Goal: Transaction & Acquisition: Purchase product/service

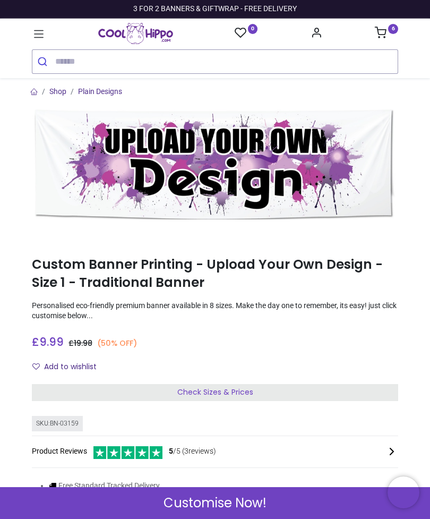
click at [343, 387] on div "Check Sizes & Prices" at bounding box center [215, 392] width 367 height 17
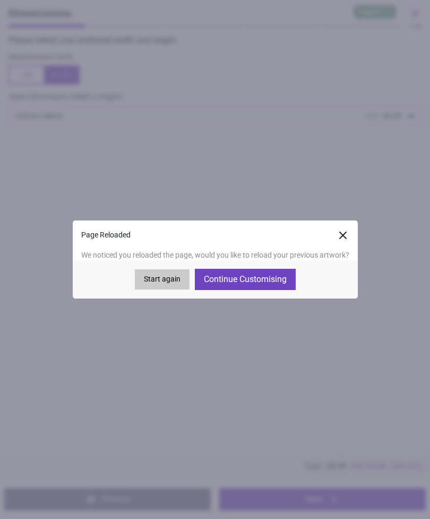
click at [256, 278] on button "Continue Customising" at bounding box center [245, 279] width 101 height 21
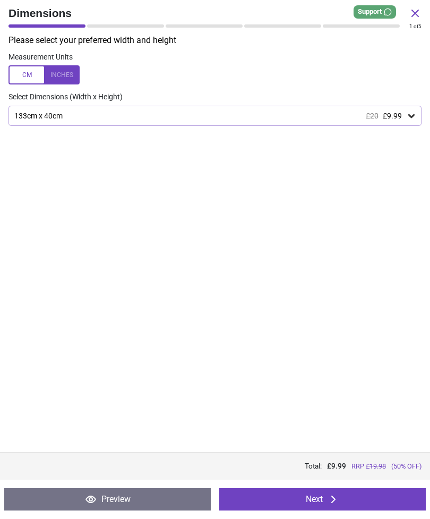
click at [337, 499] on icon at bounding box center [333, 499] width 13 height 13
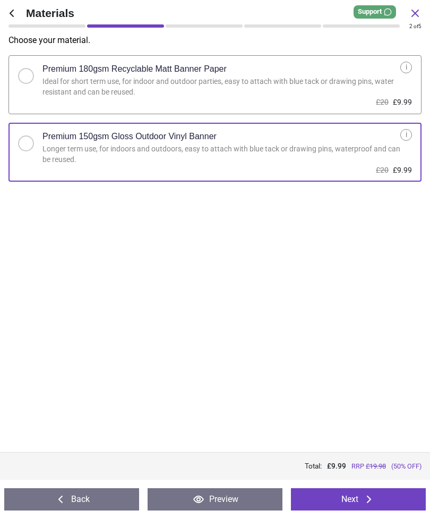
click at [345, 497] on button "Next" at bounding box center [358, 499] width 135 height 22
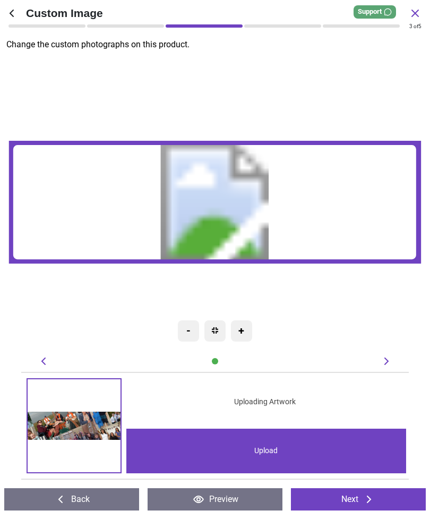
click at [283, 442] on div "Upload" at bounding box center [266, 451] width 280 height 45
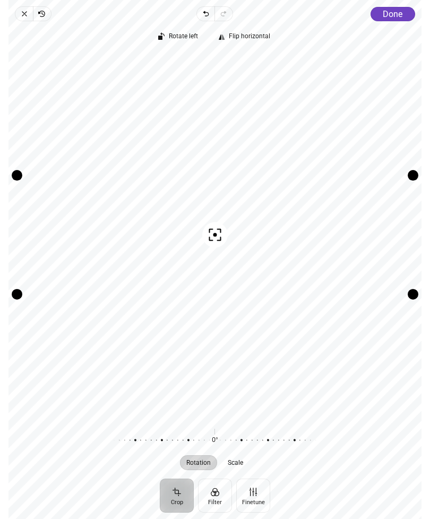
click at [28, 13] on icon "button" at bounding box center [24, 14] width 8 height 8
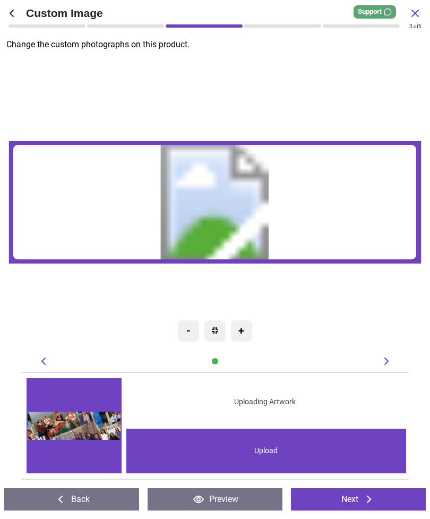
click at [12, 8] on icon at bounding box center [11, 13] width 13 height 13
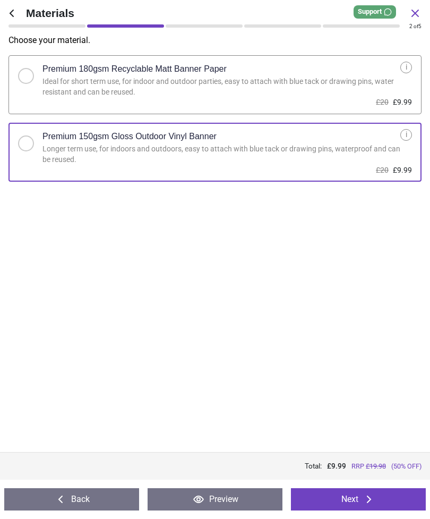
click at [15, 10] on icon at bounding box center [11, 13] width 13 height 13
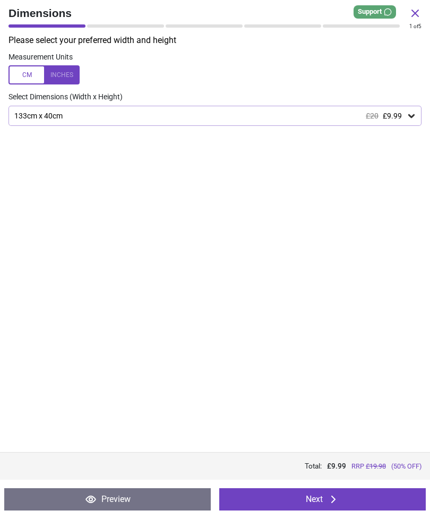
click at [409, 114] on icon at bounding box center [411, 116] width 6 height 4
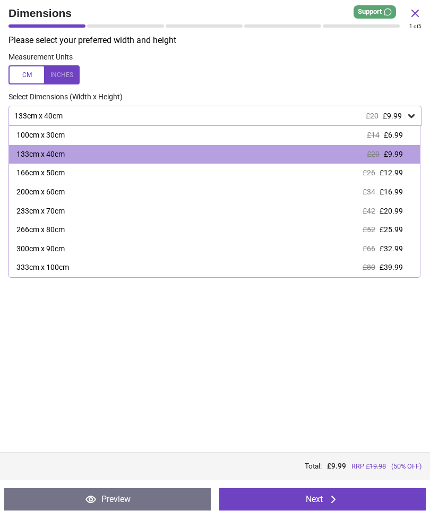
click at [387, 175] on span "£12.99" at bounding box center [391, 172] width 23 height 8
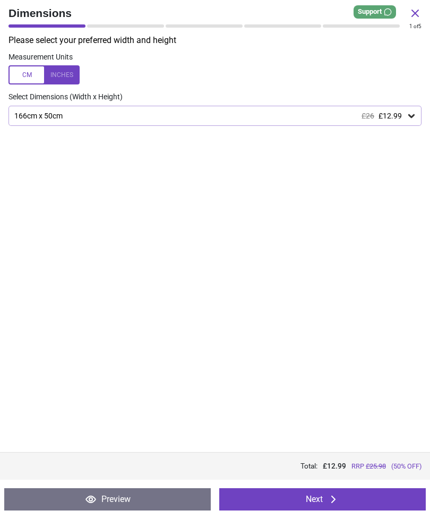
click at [330, 492] on button "Next" at bounding box center [322, 499] width 207 height 22
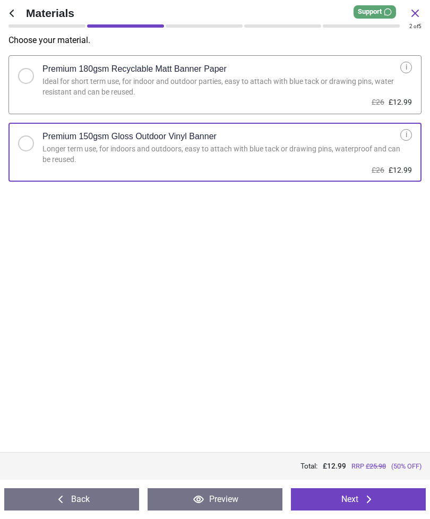
click at [341, 497] on button "Next" at bounding box center [358, 499] width 135 height 22
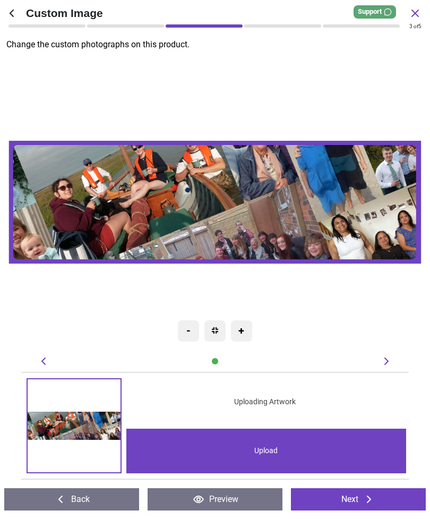
click at [276, 449] on div "Upload" at bounding box center [266, 451] width 280 height 45
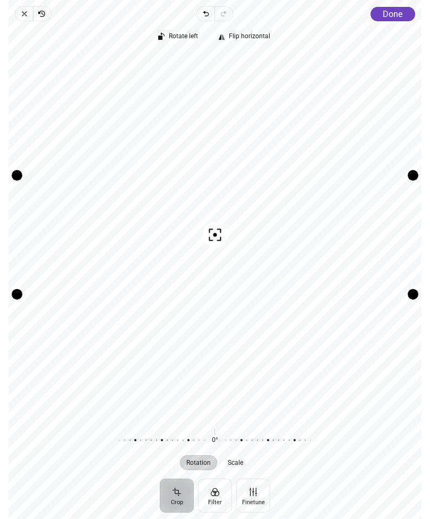
click at [241, 467] on button "Scale" at bounding box center [236, 462] width 28 height 15
click at [209, 236] on icon "button" at bounding box center [215, 234] width 13 height 13
click at [212, 230] on div "Recenter" at bounding box center [215, 235] width 396 height 364
click at [25, 7] on span "Close" at bounding box center [24, 13] width 18 height 15
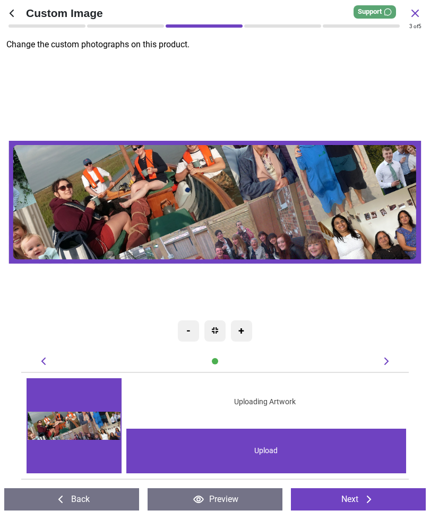
click at [16, 10] on icon at bounding box center [11, 13] width 13 height 13
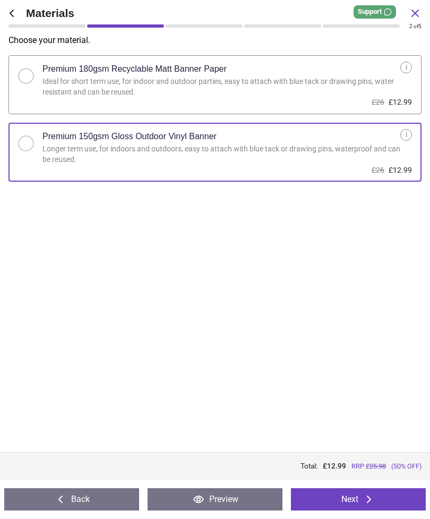
click at [17, 11] on icon at bounding box center [11, 13] width 13 height 13
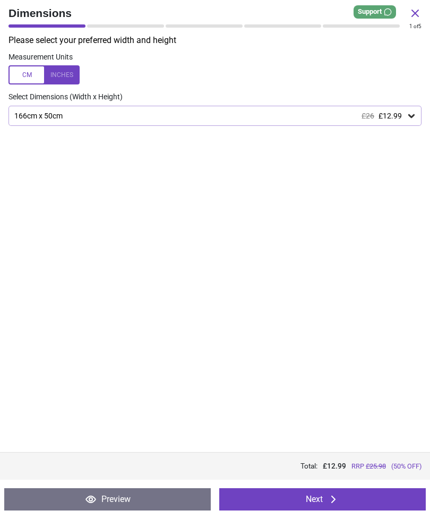
click at [408, 114] on icon at bounding box center [411, 115] width 11 height 11
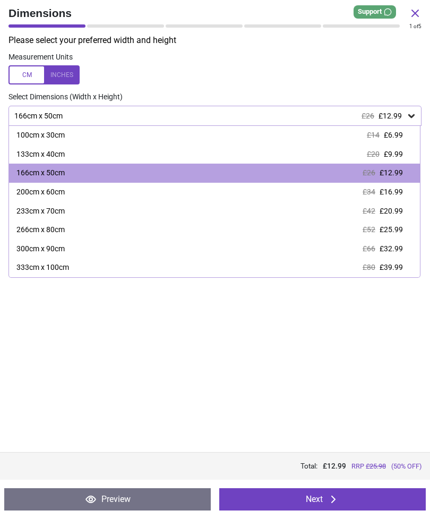
click at [385, 152] on span "£9.99" at bounding box center [393, 154] width 19 height 8
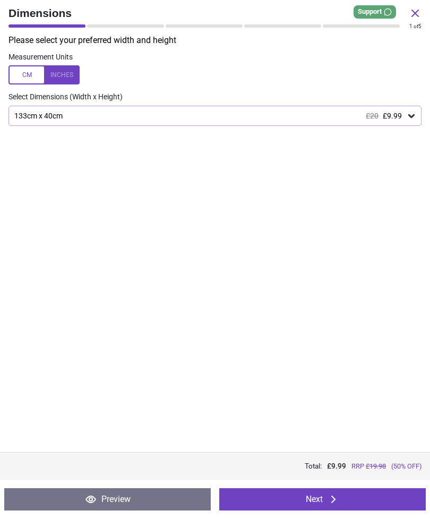
click at [353, 496] on button "Next" at bounding box center [322, 499] width 207 height 22
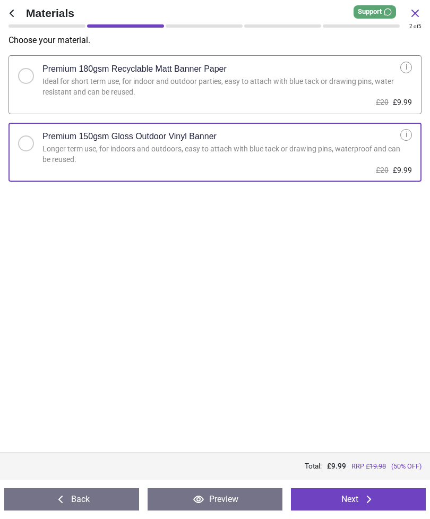
click at [354, 501] on button "Next" at bounding box center [358, 499] width 135 height 22
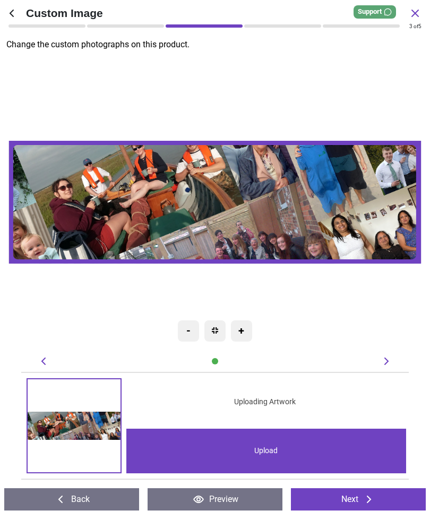
click at [314, 454] on div "Upload" at bounding box center [266, 451] width 280 height 45
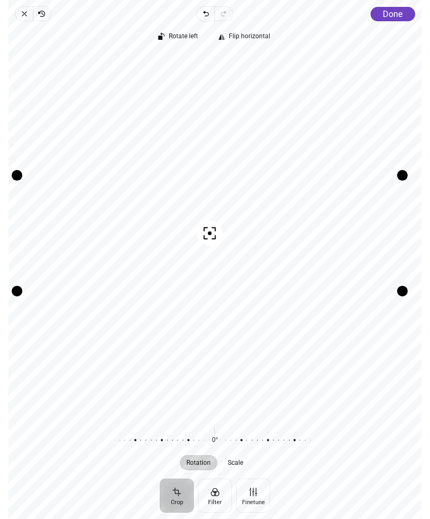
click at [398, 14] on span "Done" at bounding box center [393, 14] width 20 height 10
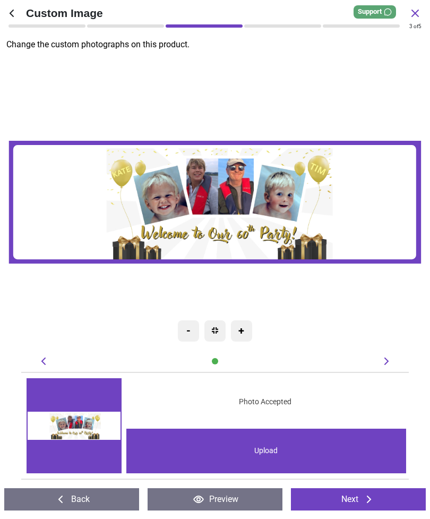
click at [378, 497] on button "Next" at bounding box center [358, 499] width 135 height 22
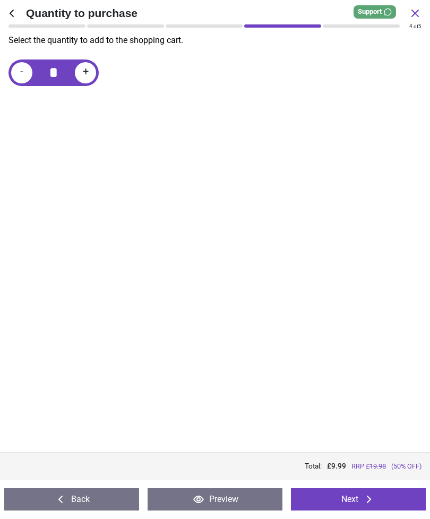
click at [380, 496] on button "Next" at bounding box center [358, 499] width 135 height 22
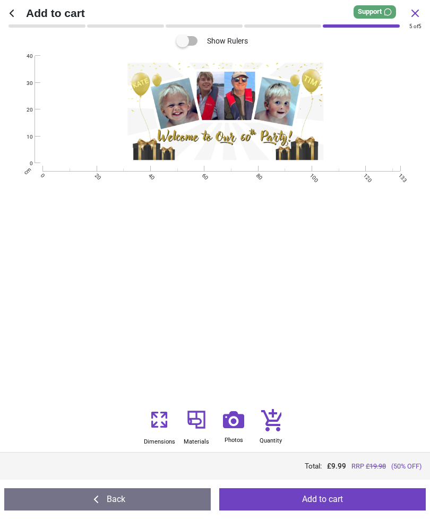
click at [114, 496] on button "Back" at bounding box center [107, 499] width 207 height 22
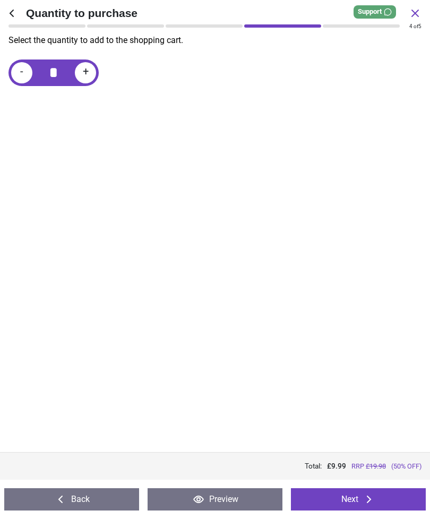
click at [108, 505] on button "Back" at bounding box center [71, 499] width 135 height 22
